Goal: Task Accomplishment & Management: Use online tool/utility

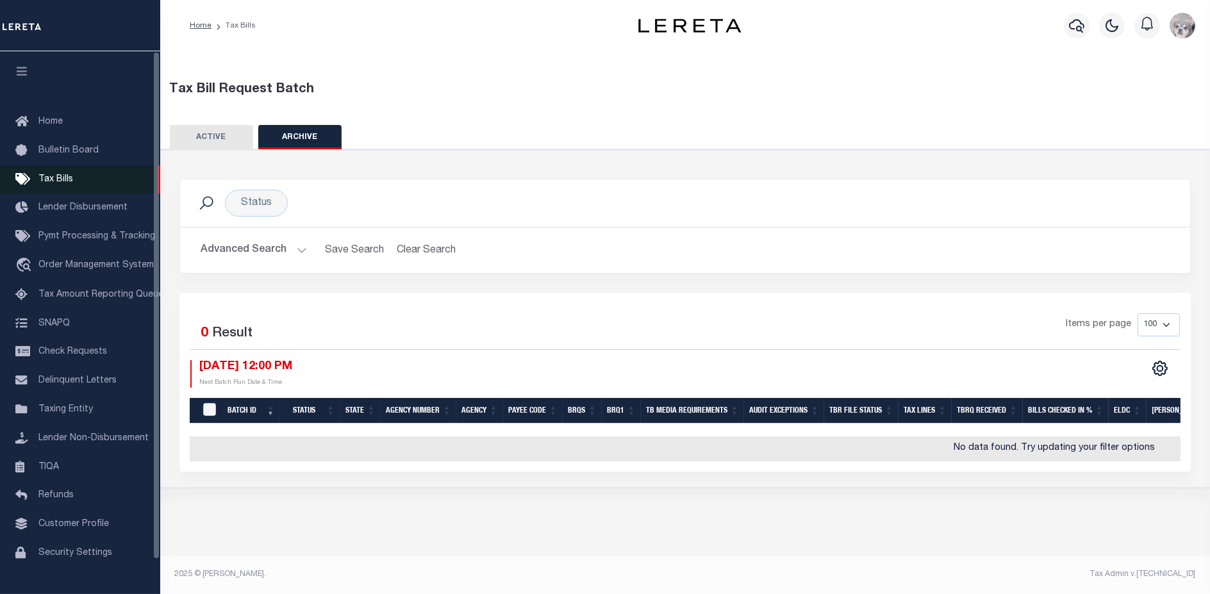
click at [92, 185] on link "Tax Bills" at bounding box center [80, 179] width 160 height 29
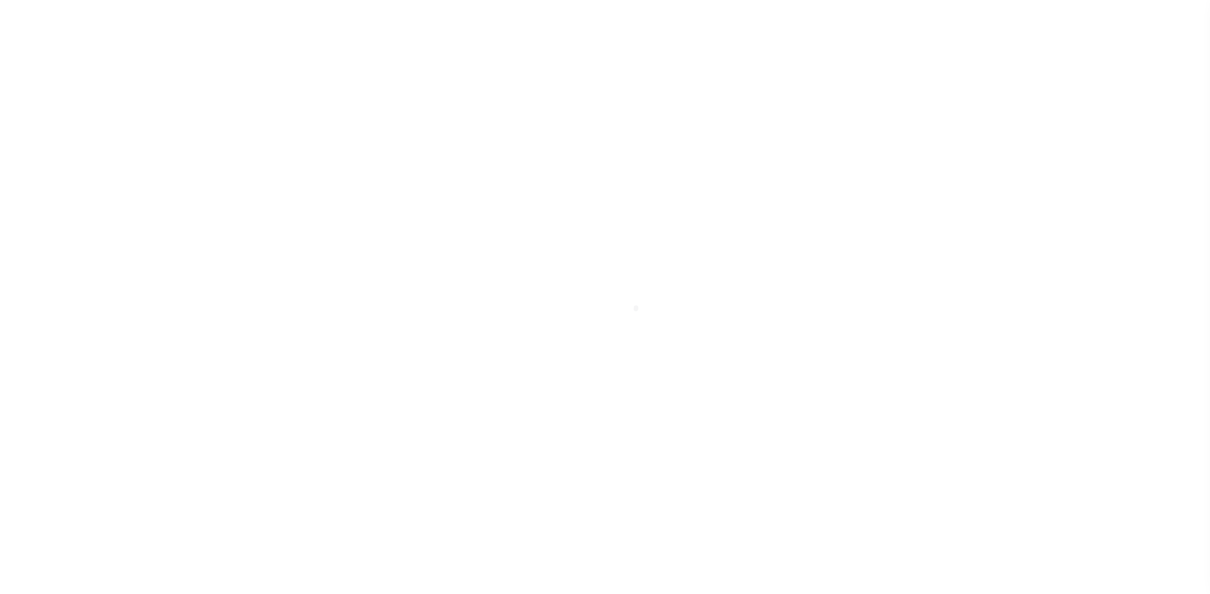
select select "NY"
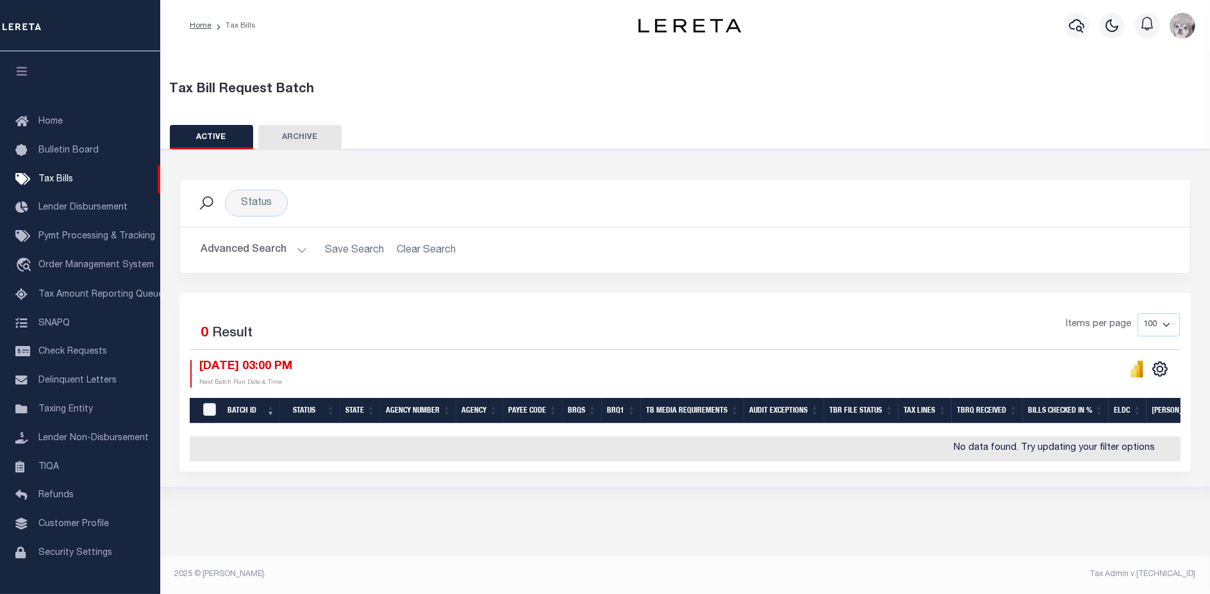
click at [261, 251] on button "Advanced Search" at bounding box center [254, 250] width 106 height 25
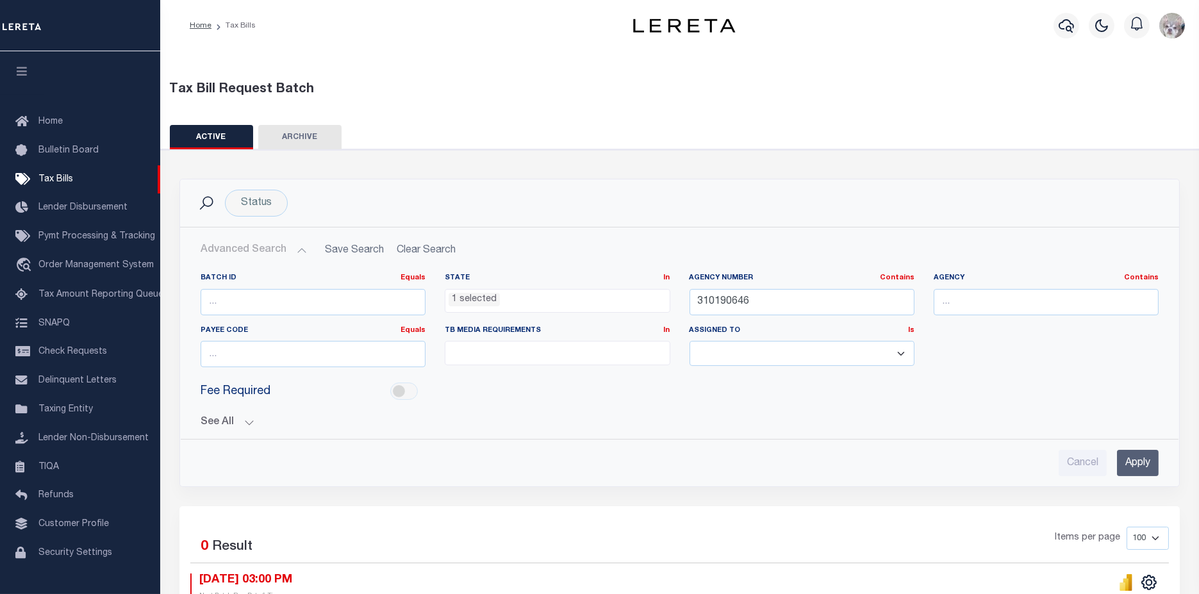
click at [542, 342] on ul at bounding box center [558, 350] width 224 height 17
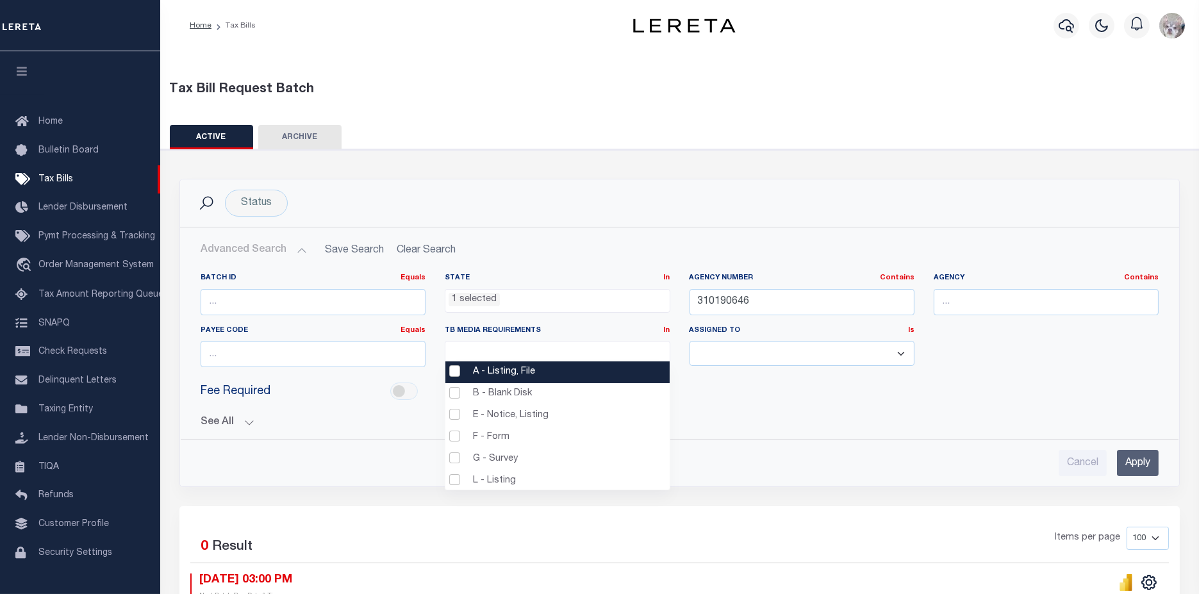
click at [492, 373] on li "A - Listing, File" at bounding box center [558, 373] width 224 height 22
select select "16"
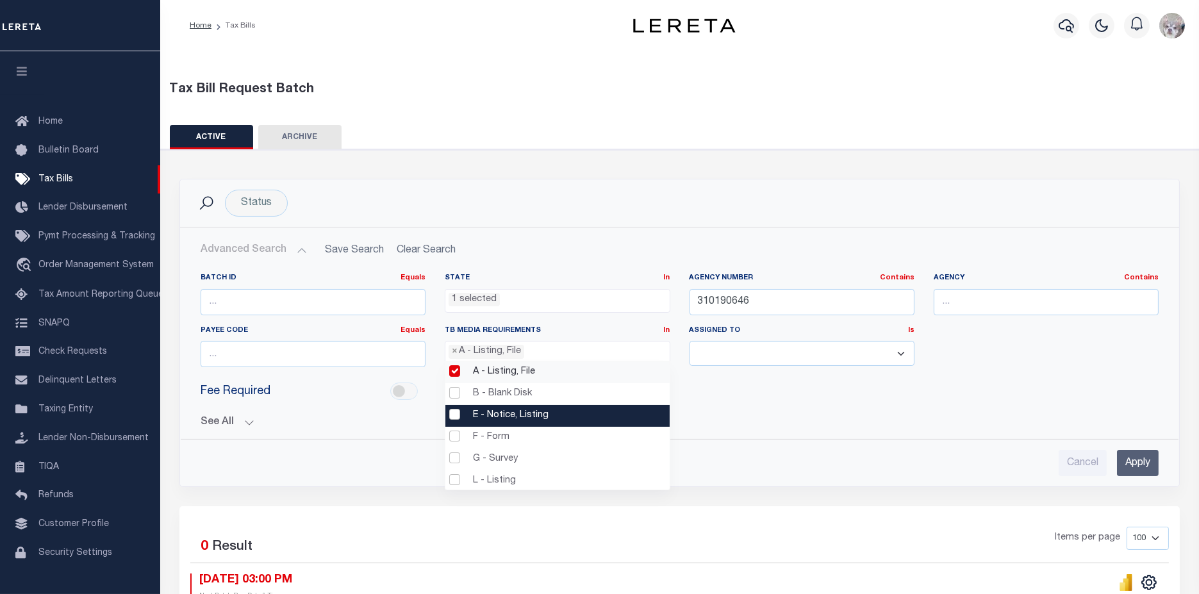
click at [494, 412] on li "E - Notice, Listing" at bounding box center [558, 416] width 224 height 22
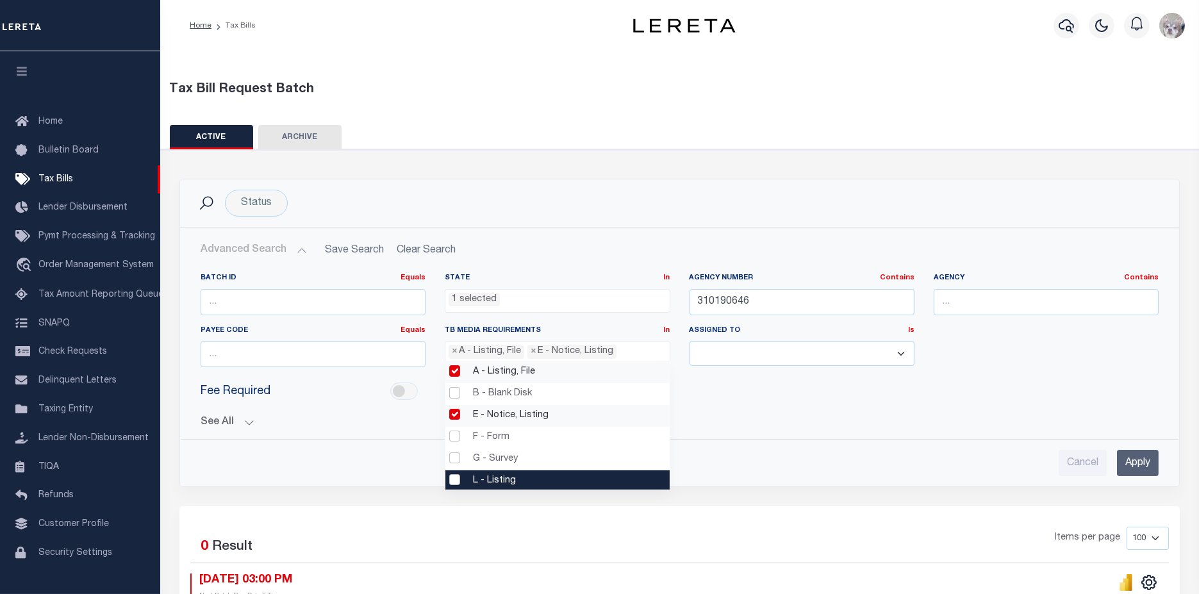
click at [485, 476] on li "L - Listing" at bounding box center [558, 482] width 224 height 22
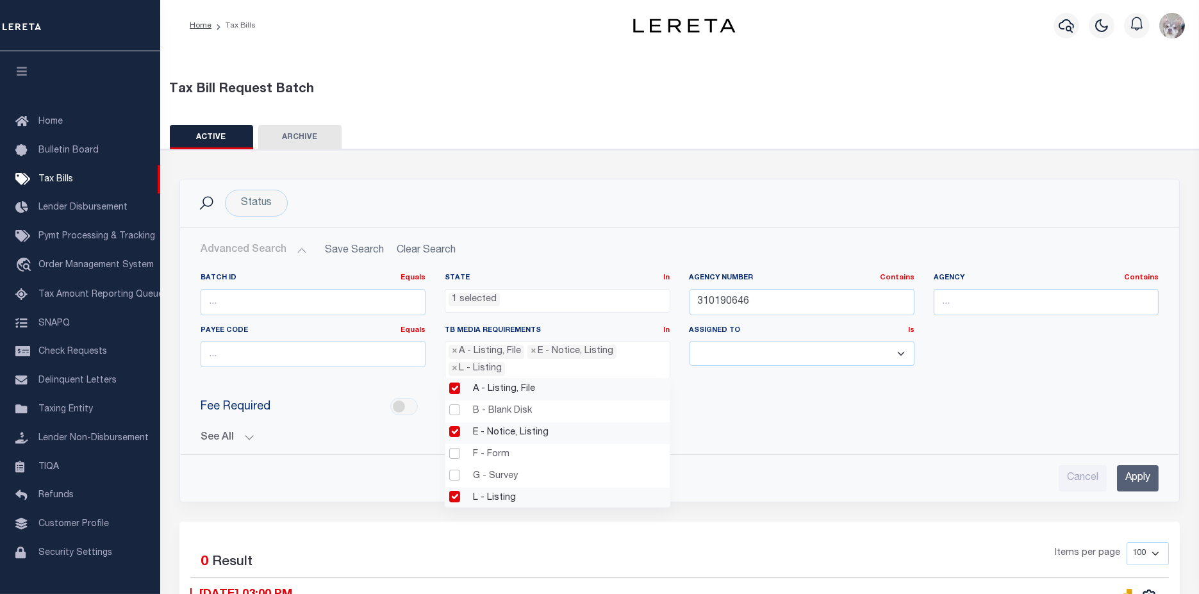
click at [1152, 478] on input "Apply" at bounding box center [1138, 478] width 42 height 26
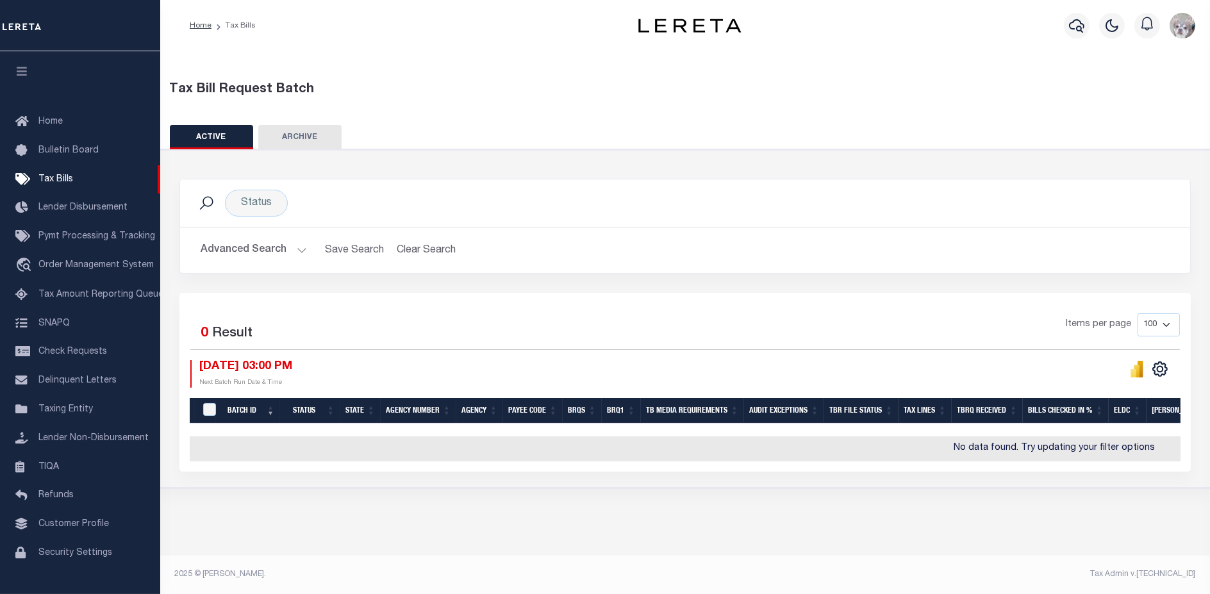
click at [238, 246] on button "Advanced Search" at bounding box center [254, 250] width 106 height 25
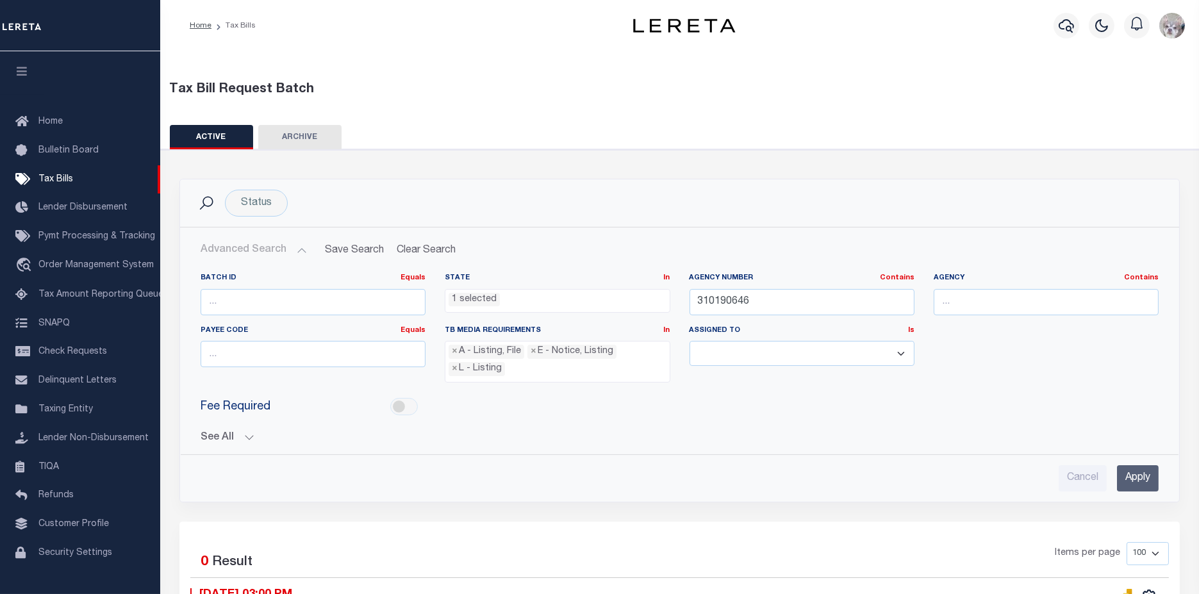
click at [206, 437] on button "See All" at bounding box center [680, 438] width 958 height 12
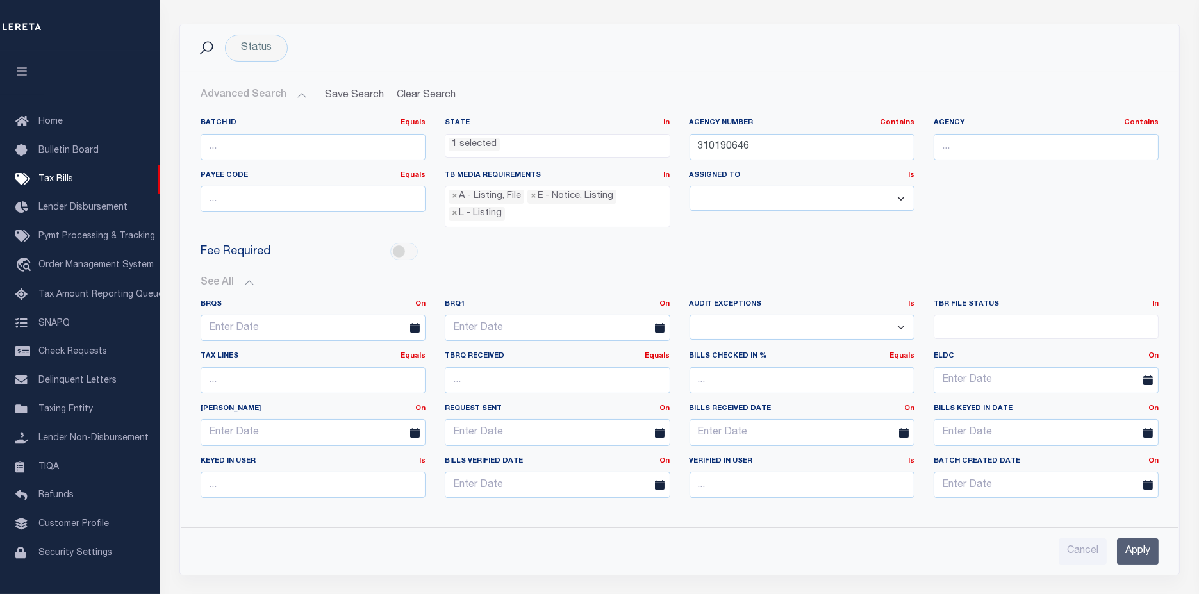
scroll to position [213, 0]
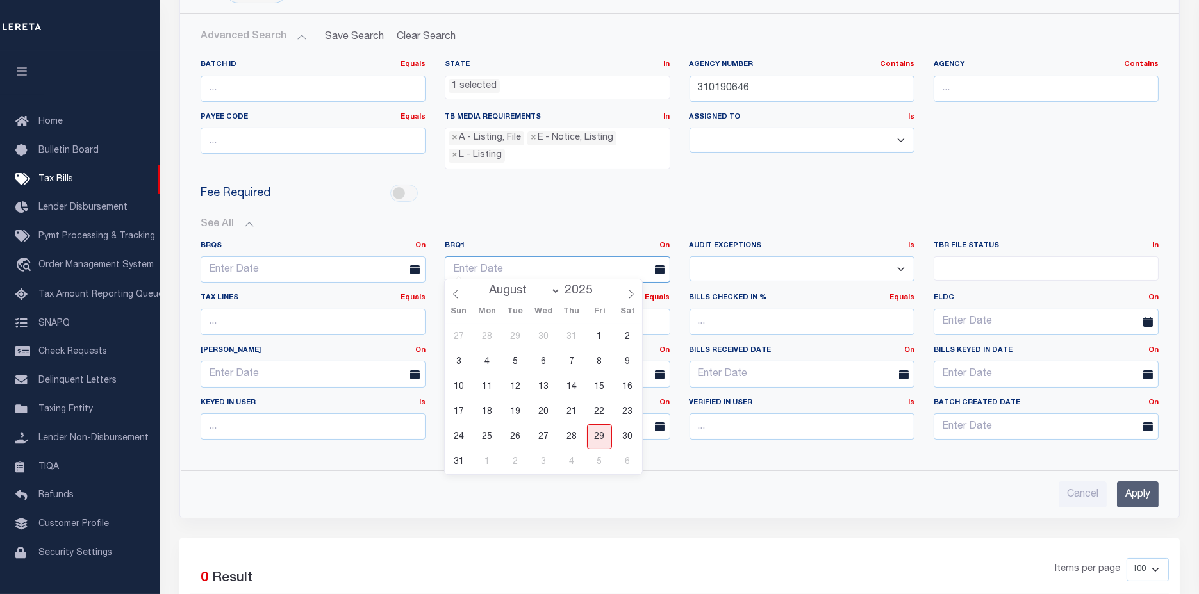
click at [497, 258] on input "text" at bounding box center [557, 269] width 225 height 26
click at [604, 439] on span "29" at bounding box center [599, 436] width 25 height 25
type input "[DATE]"
click at [1138, 485] on input "Apply" at bounding box center [1138, 494] width 42 height 26
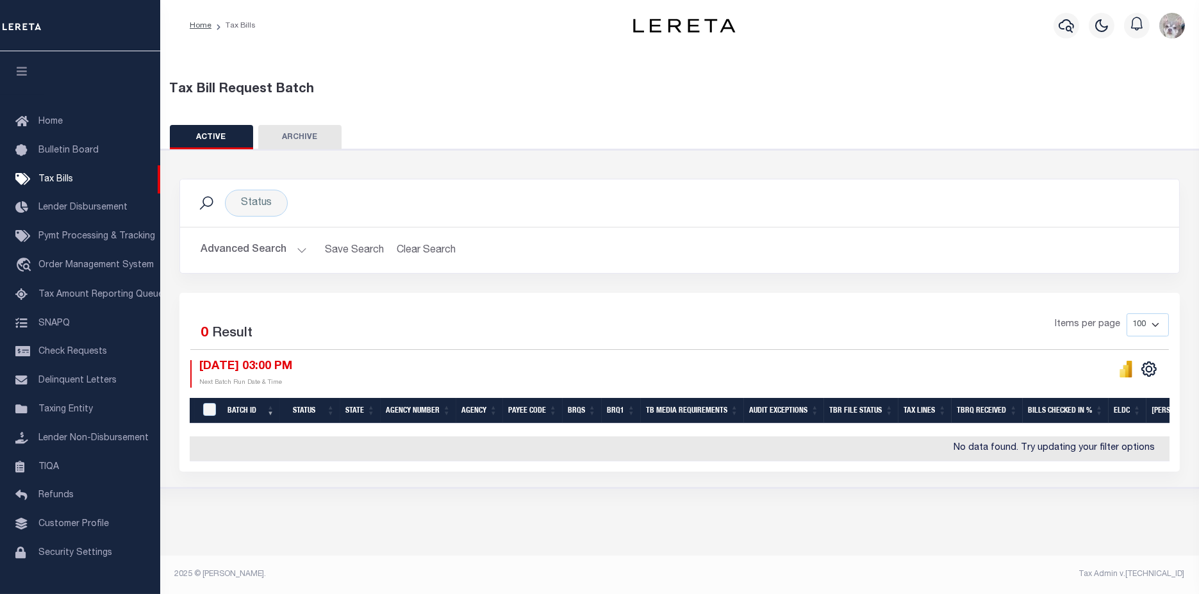
scroll to position [0, 0]
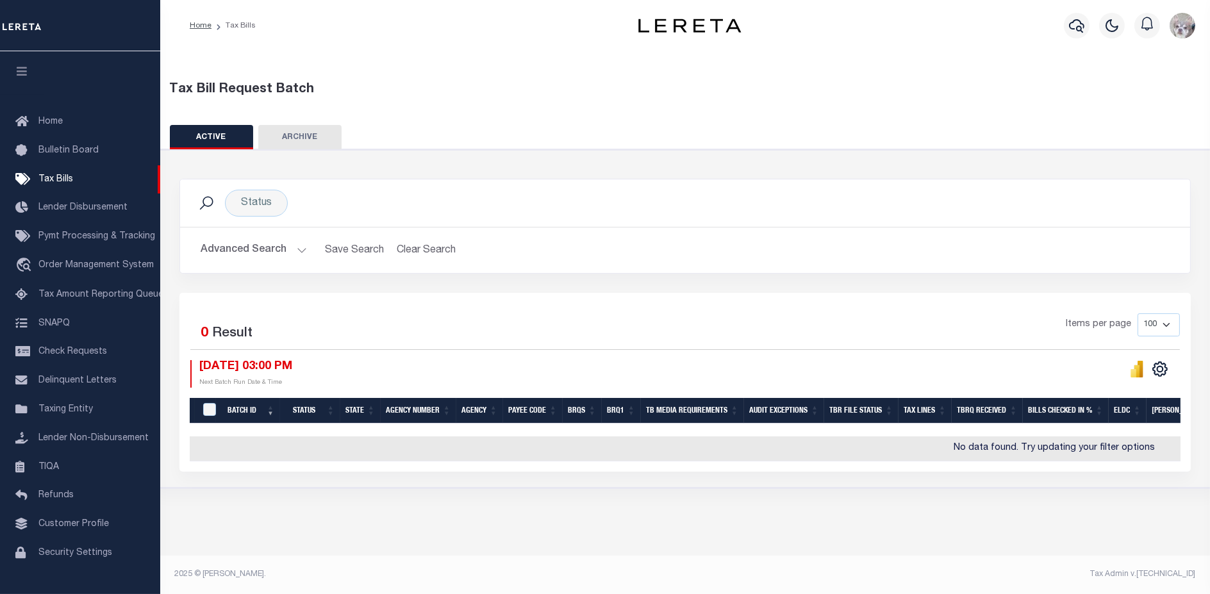
click at [221, 250] on button "Advanced Search" at bounding box center [254, 250] width 106 height 25
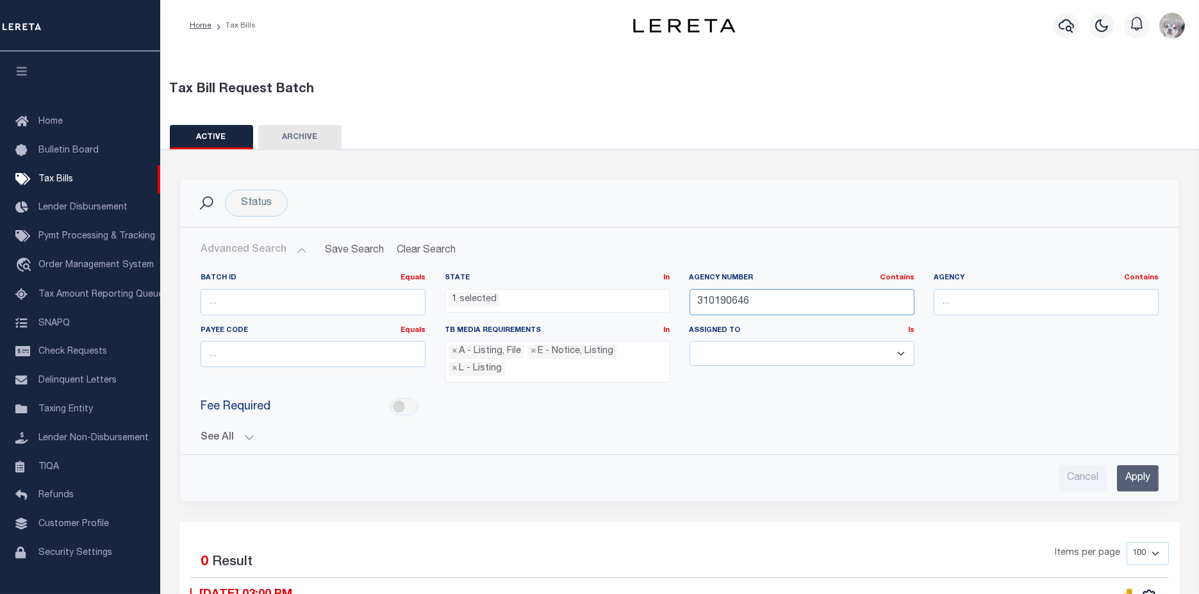
drag, startPoint x: 846, startPoint y: 304, endPoint x: 448, endPoint y: 269, distance: 399.6
click at [444, 274] on div "Batch ID Equals Equals Is Not Equal To Is Greater Than Is Less Than State In In…" at bounding box center [680, 333] width 978 height 120
click at [488, 295] on li "1 selected" at bounding box center [474, 300] width 51 height 14
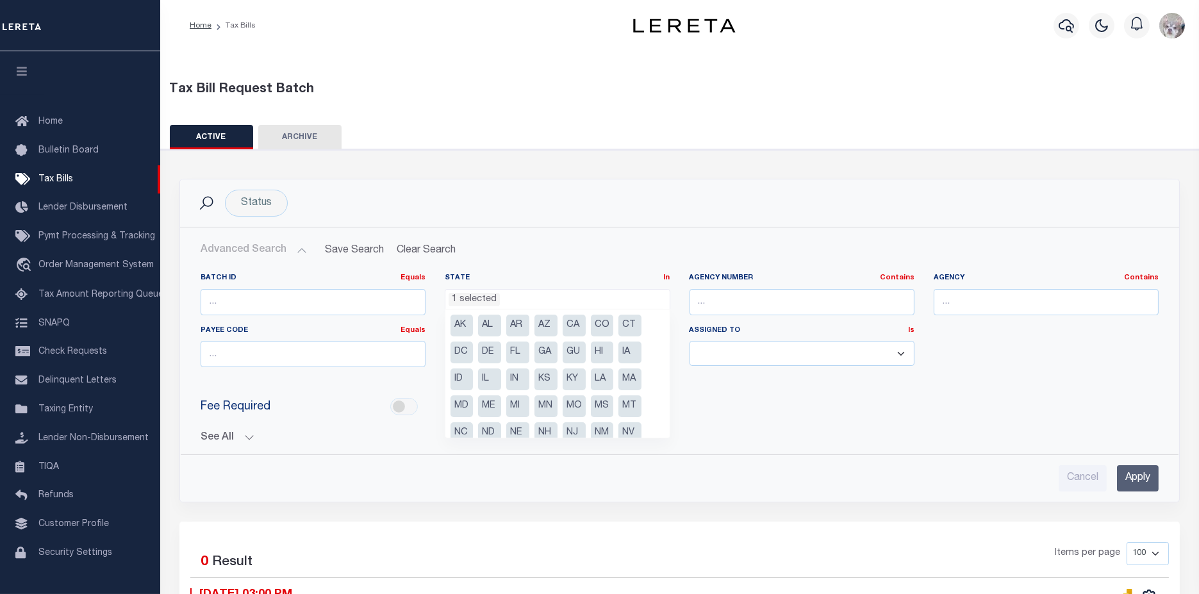
scroll to position [91, 0]
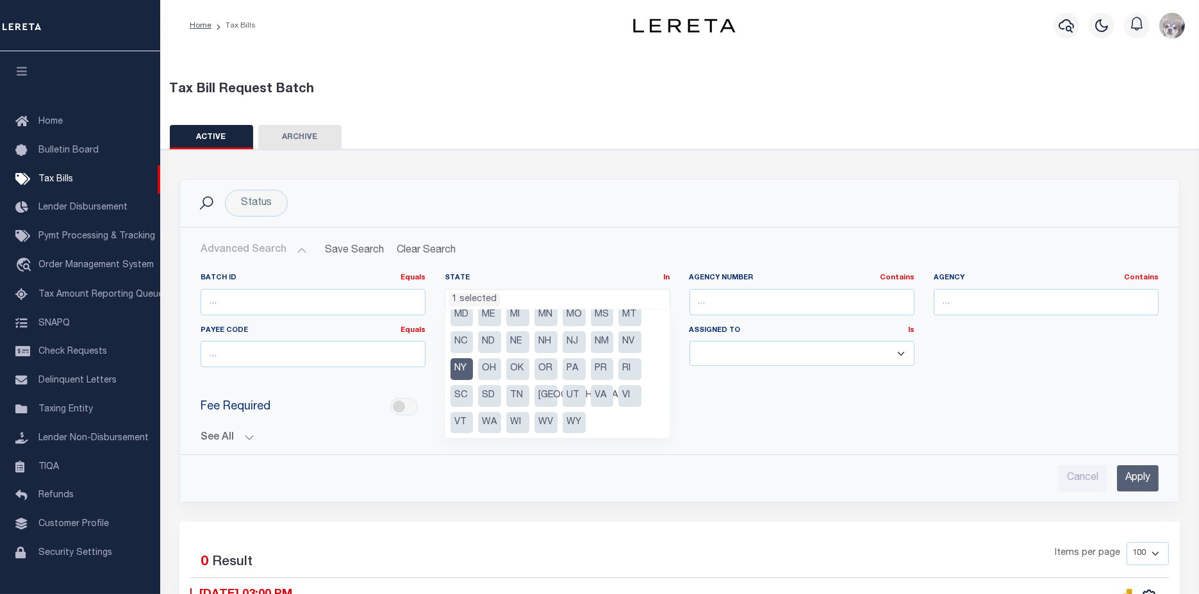
click at [465, 369] on li "NY" at bounding box center [462, 369] width 23 height 22
select select
click at [1155, 481] on input "Apply" at bounding box center [1138, 478] width 42 height 26
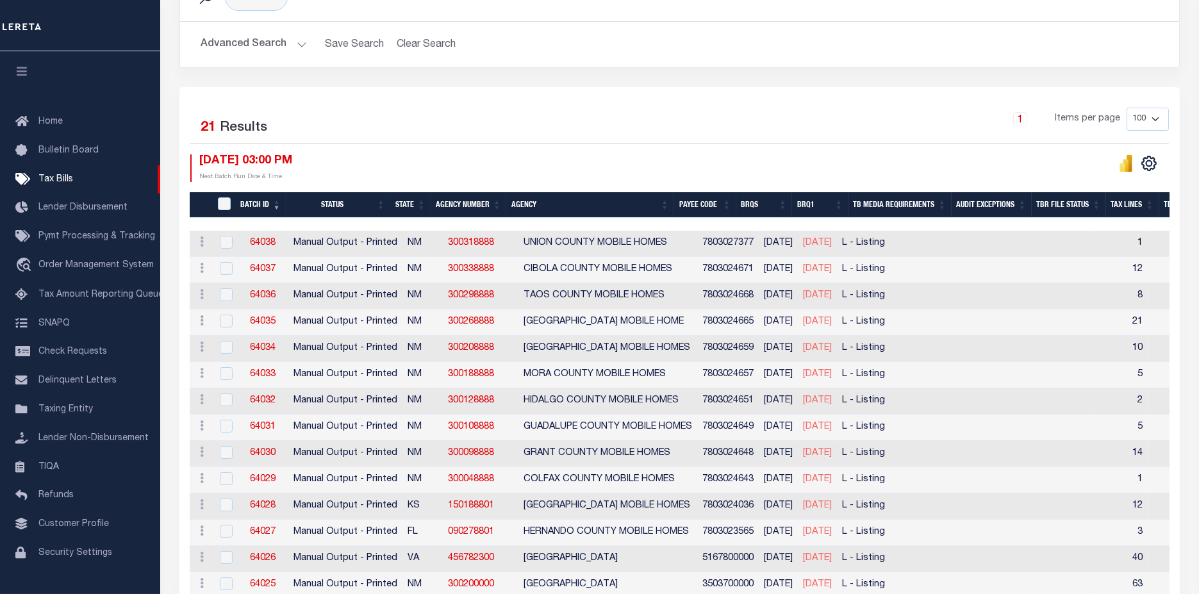
scroll to position [213, 0]
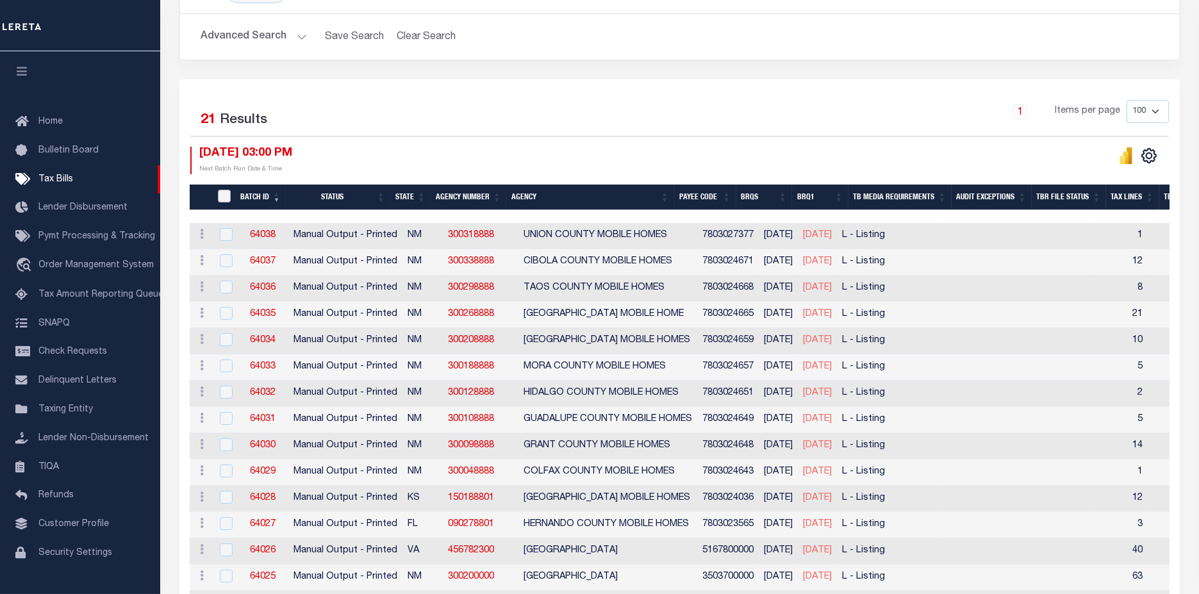
click at [224, 196] on input "TaxBillRequestBatchId" at bounding box center [224, 196] width 13 height 13
checkbox input "true"
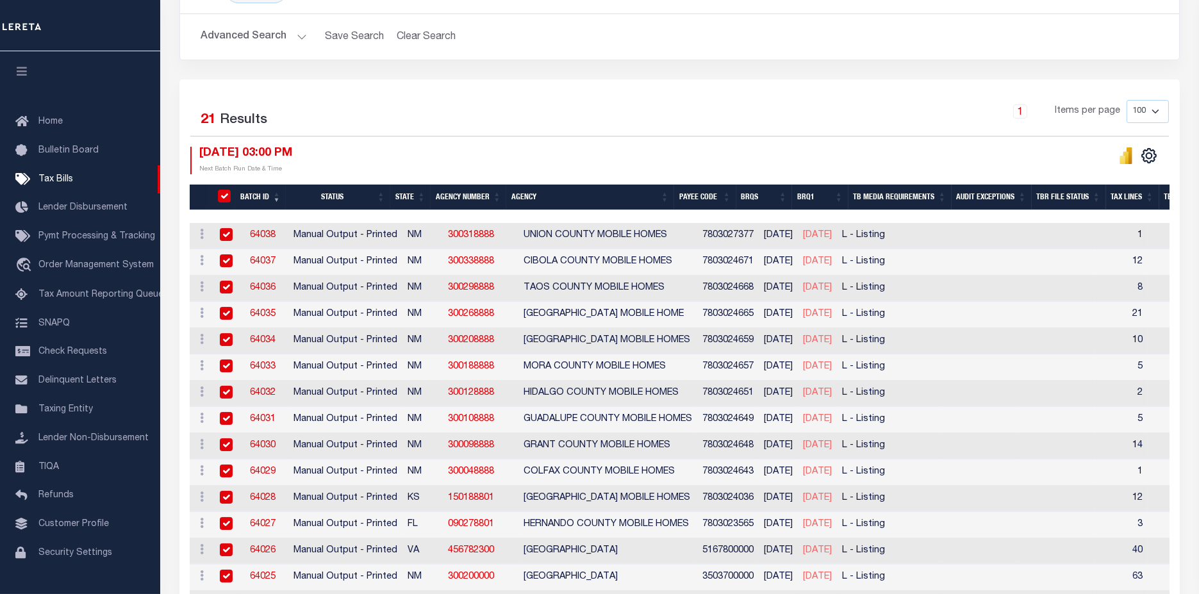
checkbox input "true"
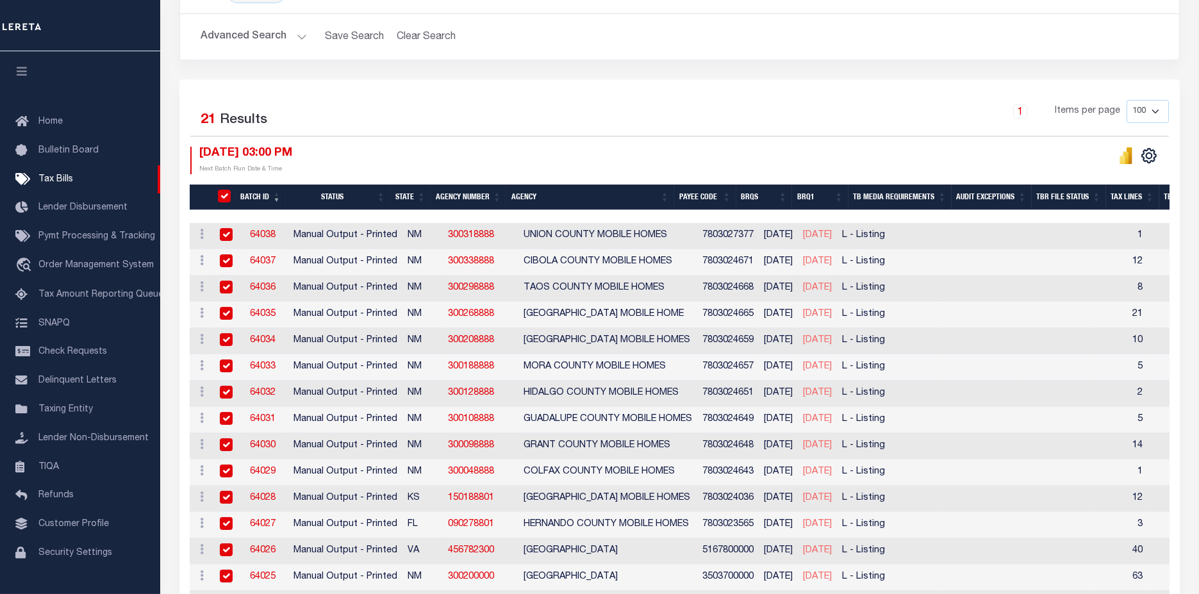
checkbox input "true"
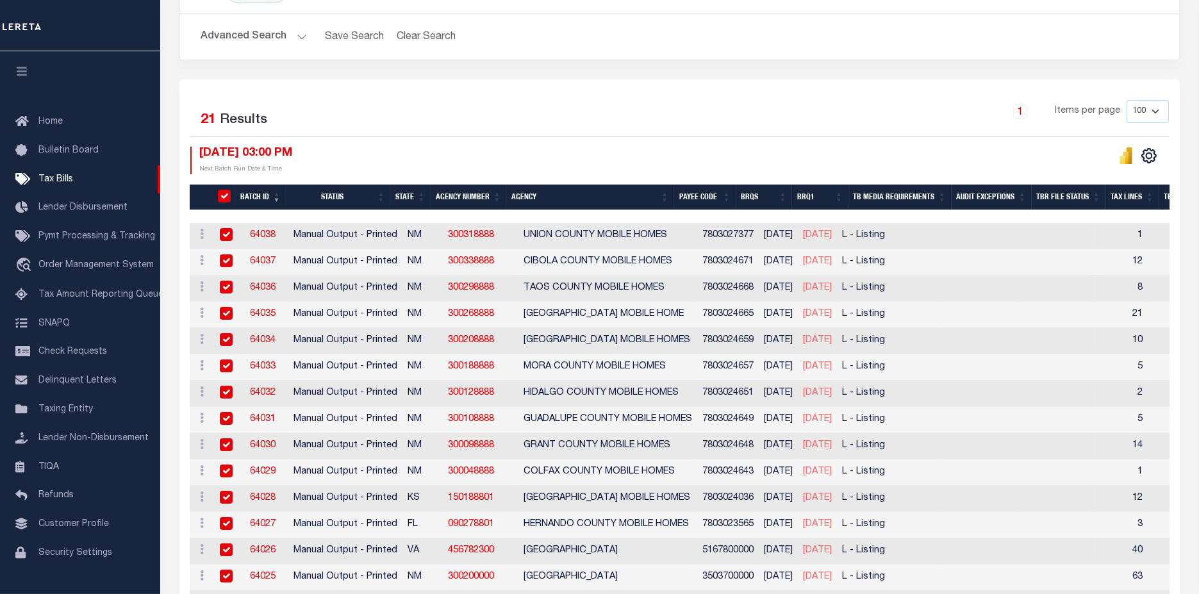
checkbox input "true"
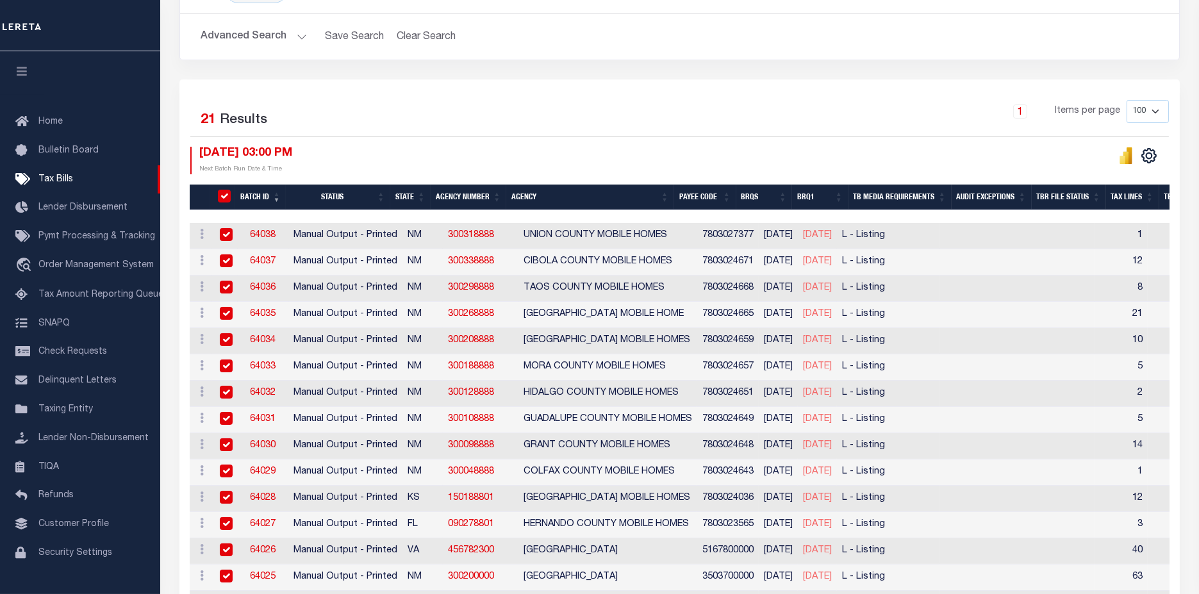
checkbox input "true"
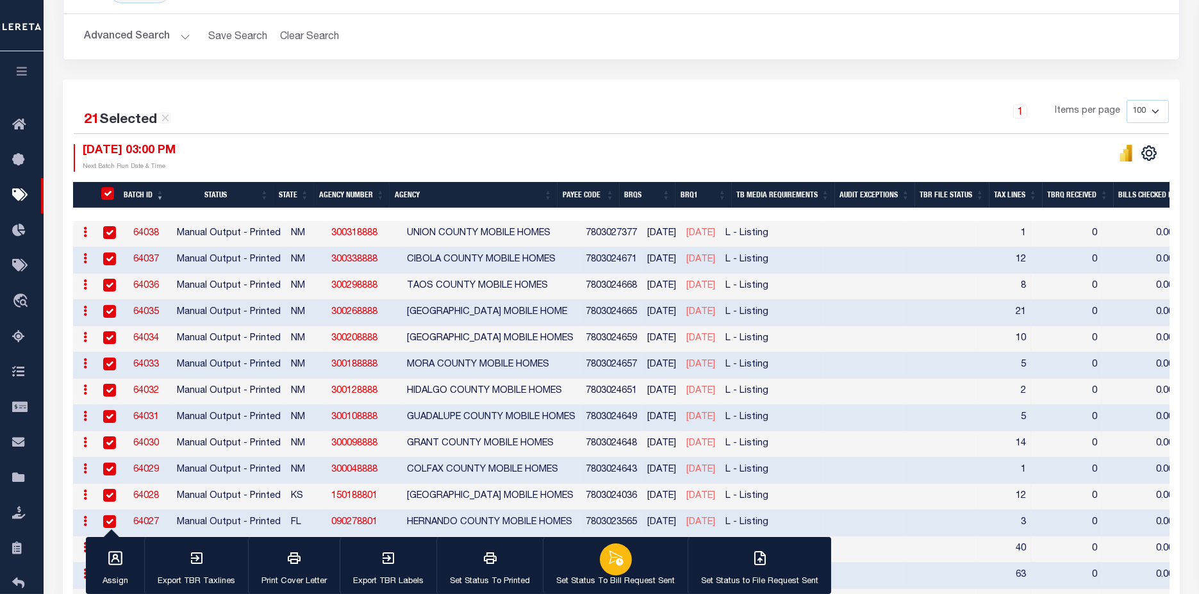
click at [630, 569] on button "Set Status To Bill Request Sent" at bounding box center [615, 566] width 145 height 58
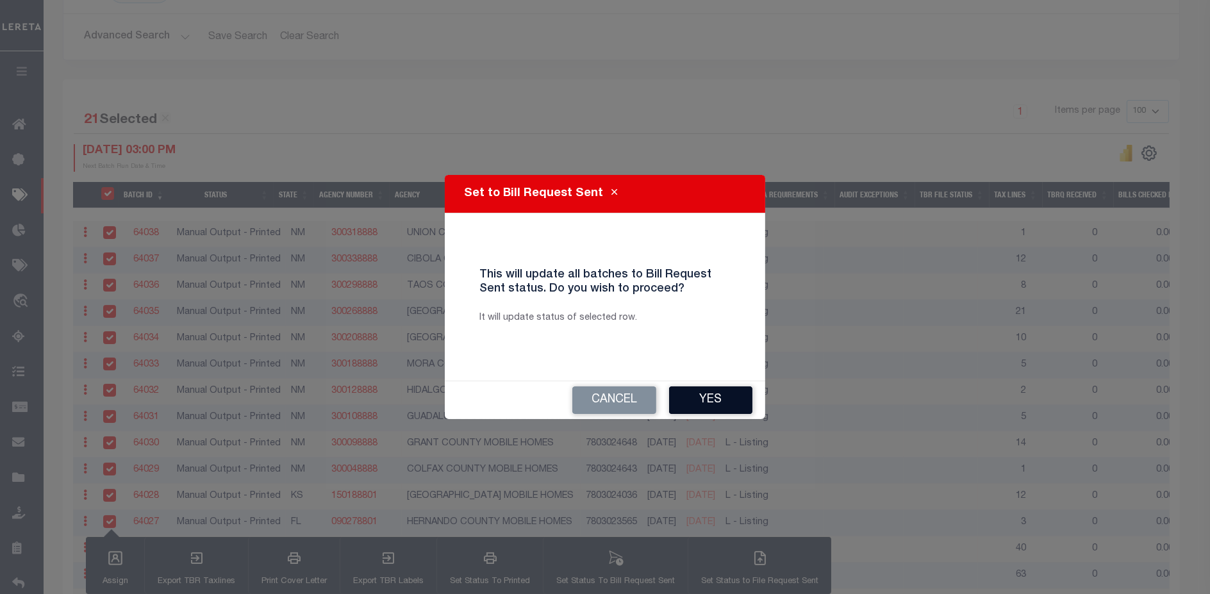
click at [714, 401] on button "Yes" at bounding box center [710, 401] width 83 height 28
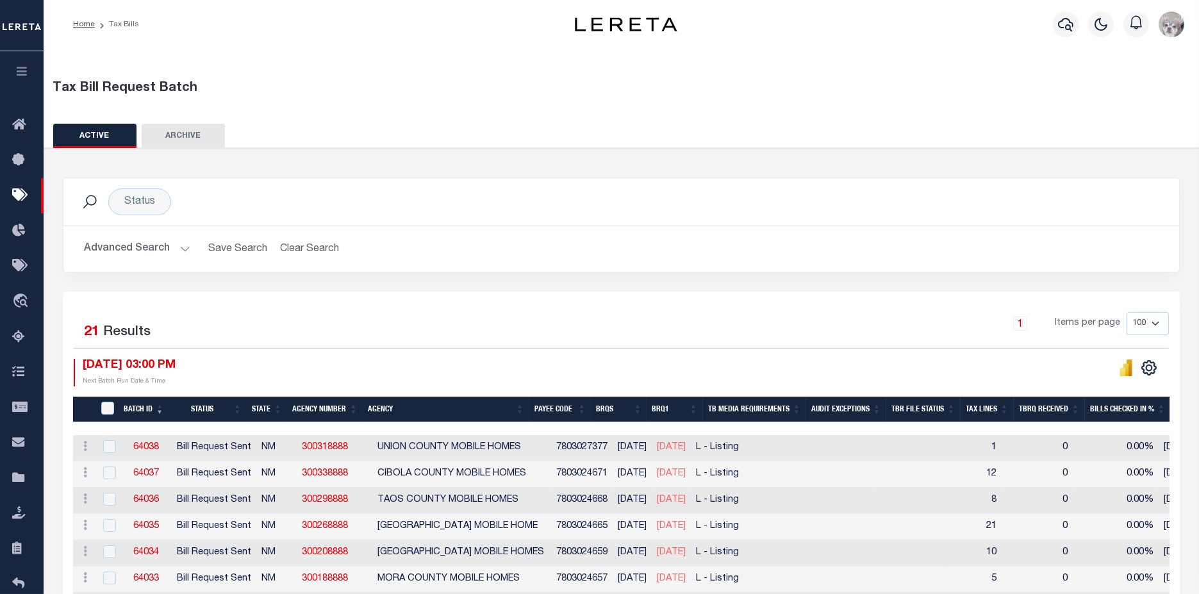
scroll to position [0, 0]
